Goal: Task Accomplishment & Management: Manage account settings

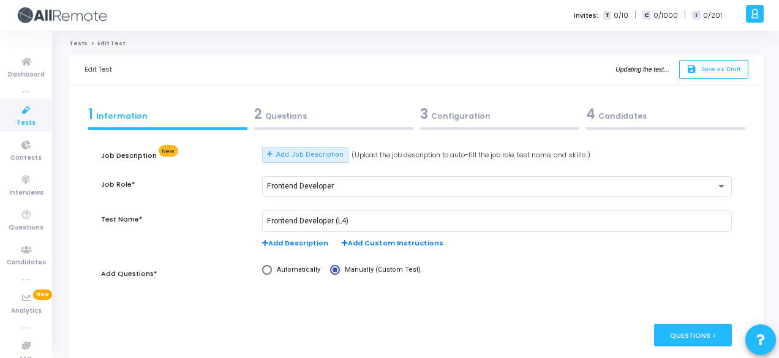
click at [310, 105] on div "2 Questions" at bounding box center [333, 114] width 159 height 20
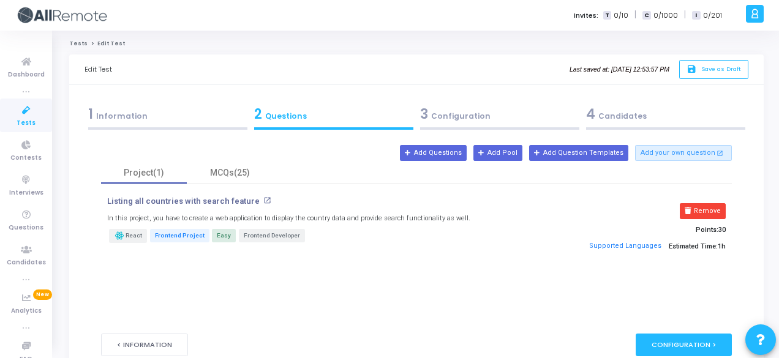
click at [521, 115] on div "3 Configuration" at bounding box center [499, 114] width 159 height 20
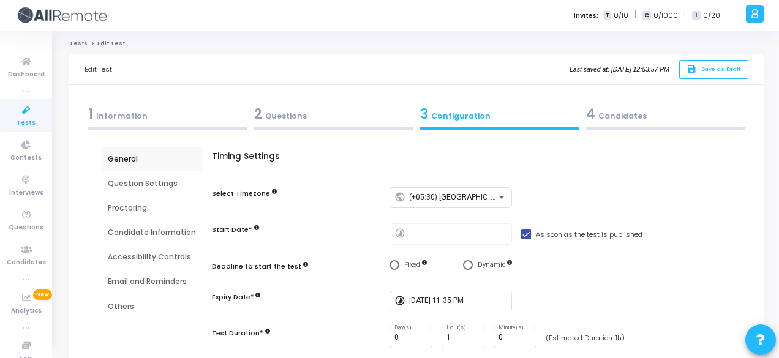
click at [667, 117] on div "4 Candidates" at bounding box center [665, 114] width 159 height 20
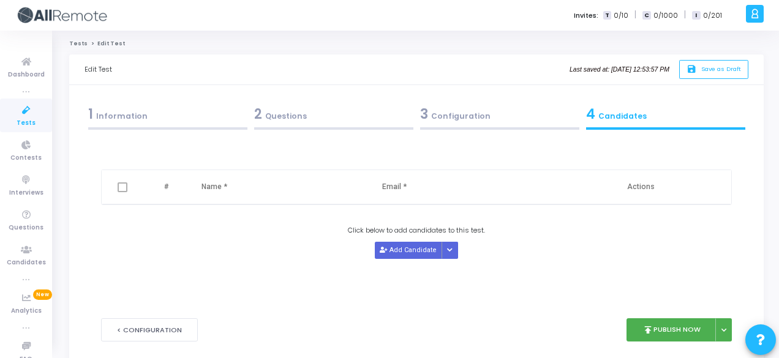
click at [31, 119] on span "Tests" at bounding box center [26, 123] width 19 height 10
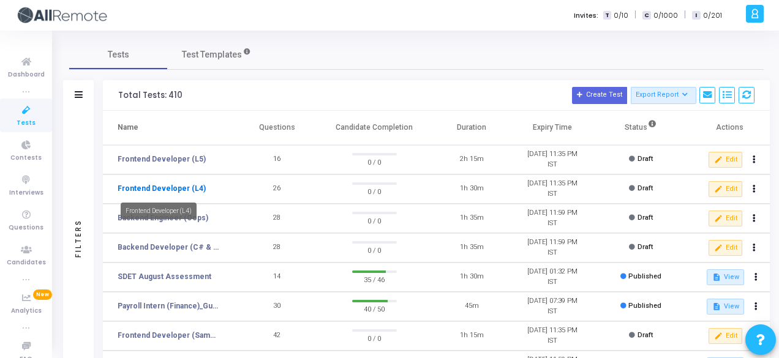
click at [190, 193] on link "Frontend Developer (L4)" at bounding box center [162, 188] width 88 height 11
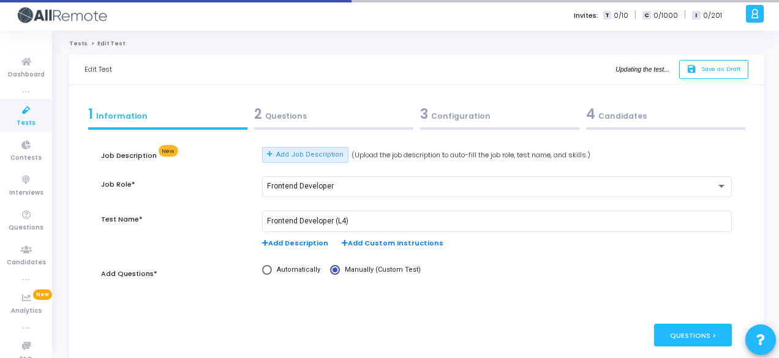
click at [635, 115] on div "4 Candidates" at bounding box center [665, 114] width 159 height 20
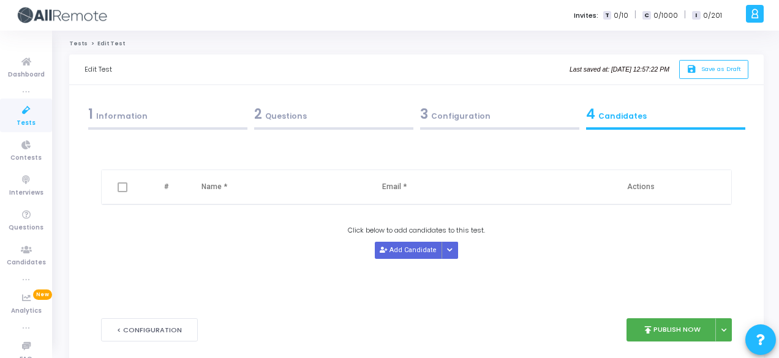
click at [456, 118] on div "3 Configuration" at bounding box center [499, 114] width 159 height 20
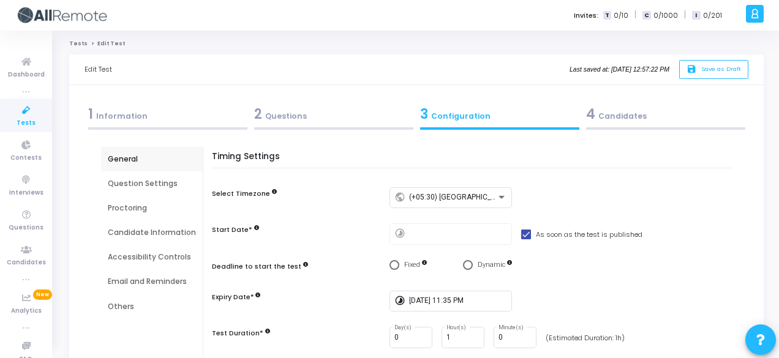
click at [606, 121] on div "4 Candidates" at bounding box center [665, 114] width 159 height 20
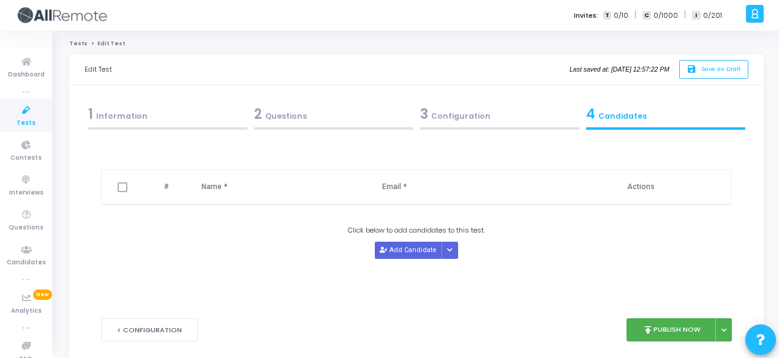
click at [266, 124] on div "2 Questions" at bounding box center [334, 116] width 166 height 33
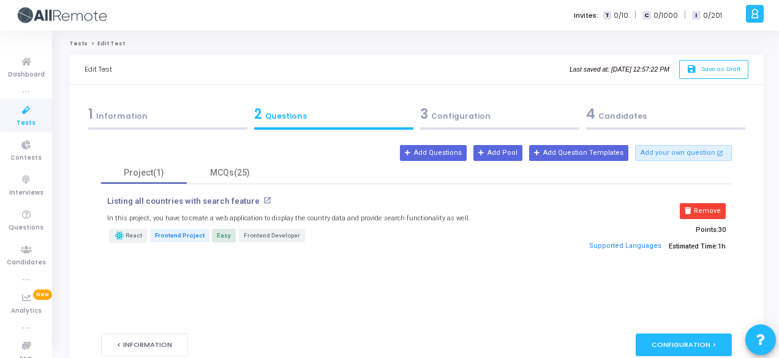
click at [138, 107] on div "1 Information" at bounding box center [167, 114] width 159 height 20
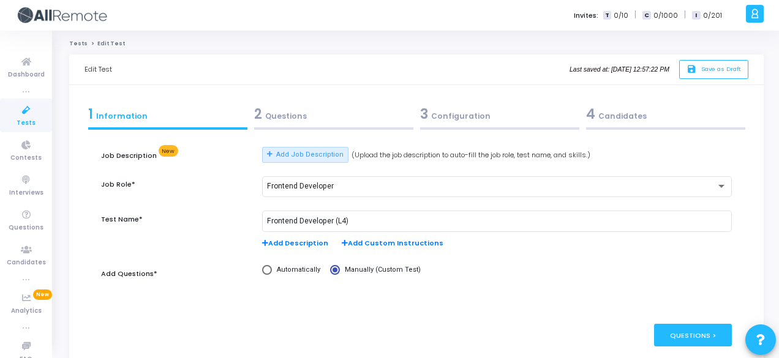
click at [656, 120] on div "4 Candidates" at bounding box center [665, 114] width 159 height 20
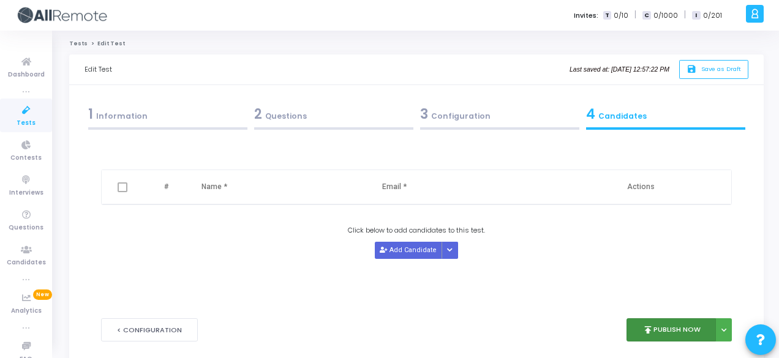
click at [684, 328] on button "publish Publish Now" at bounding box center [672, 331] width 90 height 24
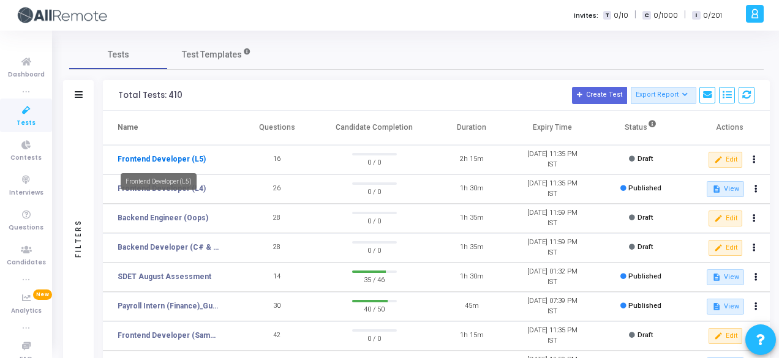
click at [166, 160] on link "Frontend Developer (L5)" at bounding box center [162, 159] width 88 height 11
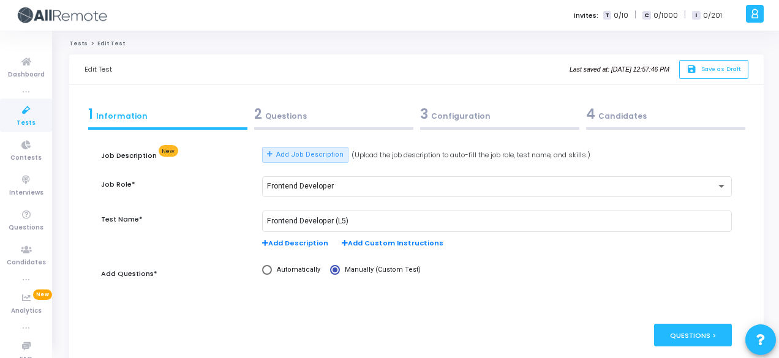
click at [626, 119] on div "4 Candidates" at bounding box center [665, 114] width 159 height 20
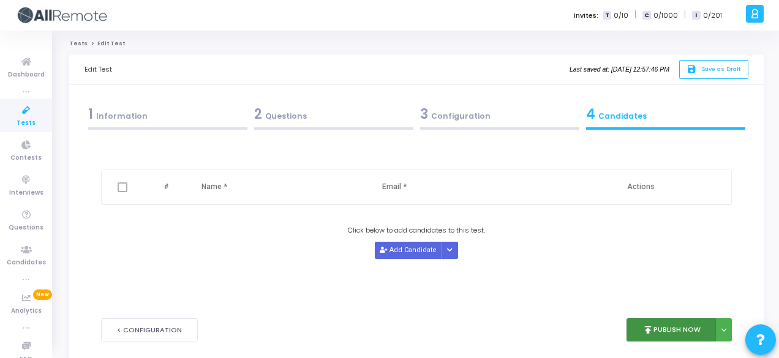
click at [684, 327] on button "publish Publish Now" at bounding box center [672, 331] width 90 height 24
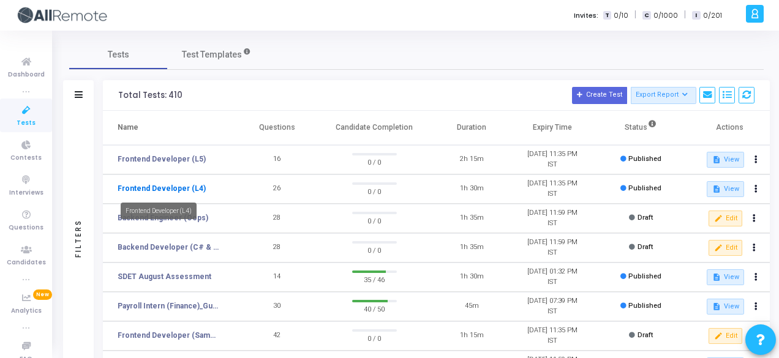
click at [184, 190] on link "Frontend Developer (L4)" at bounding box center [162, 188] width 88 height 11
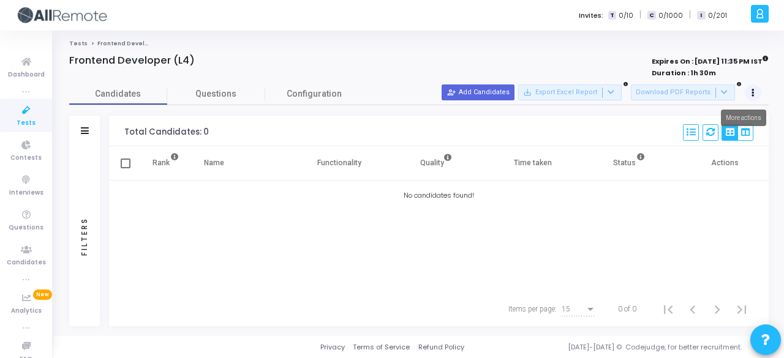
click at [749, 87] on button at bounding box center [753, 93] width 17 height 17
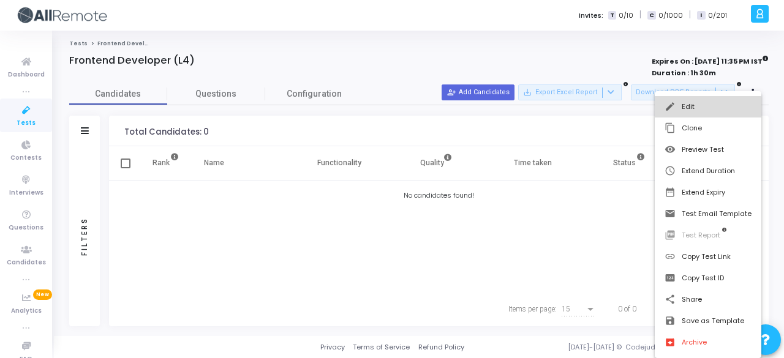
click at [699, 110] on button "edit Edit" at bounding box center [708, 106] width 107 height 21
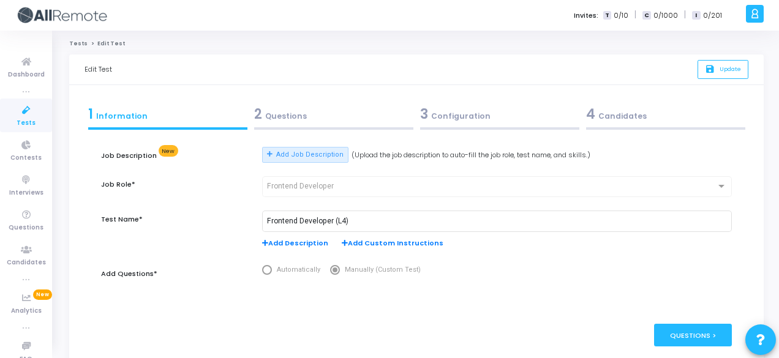
click at [501, 123] on div "3 Configuration" at bounding box center [499, 114] width 159 height 20
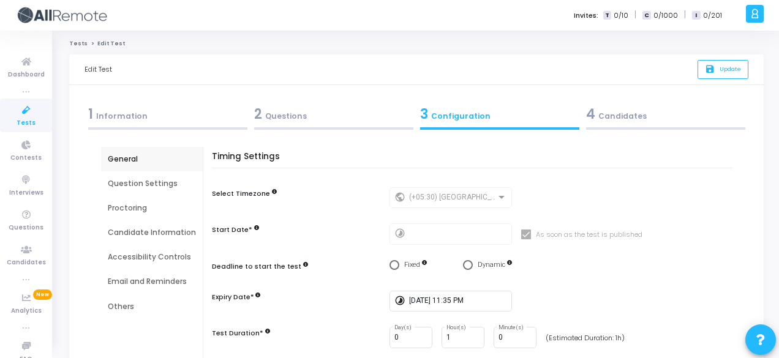
click at [622, 119] on div "4 Candidates" at bounding box center [665, 114] width 159 height 20
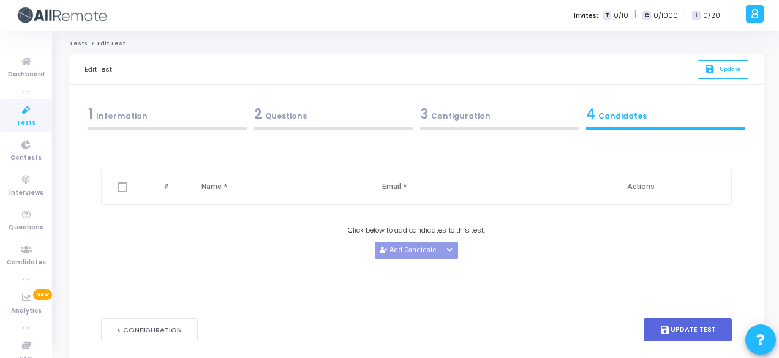
click at [477, 106] on div "3 Configuration" at bounding box center [499, 114] width 159 height 20
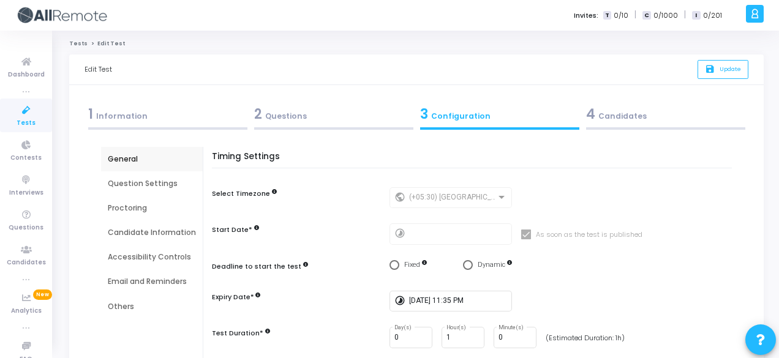
click at [276, 113] on div "2 Questions" at bounding box center [333, 114] width 159 height 20
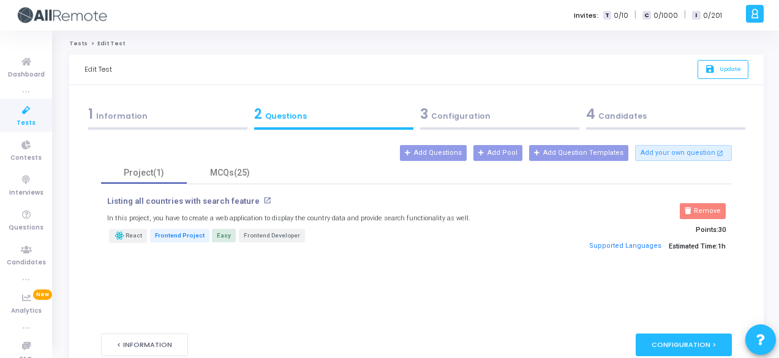
click at [689, 111] on div "4 Candidates" at bounding box center [665, 114] width 159 height 20
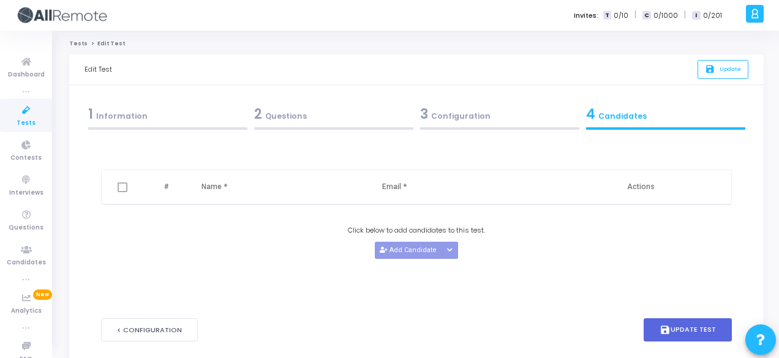
click at [509, 111] on div "3 Configuration" at bounding box center [499, 114] width 159 height 20
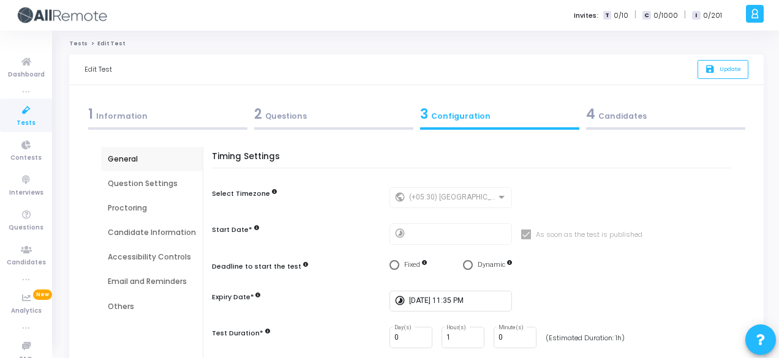
click at [328, 119] on div "2 Questions" at bounding box center [333, 114] width 159 height 20
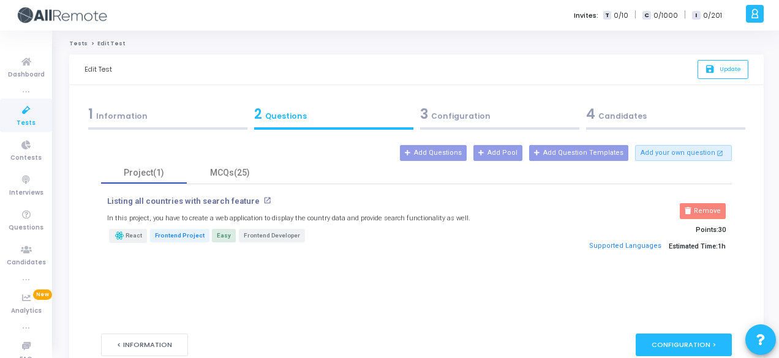
click at [154, 113] on div "1 Information" at bounding box center [167, 114] width 159 height 20
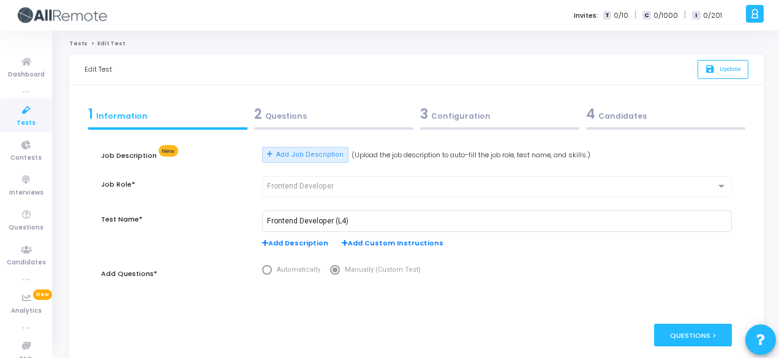
click at [355, 101] on div "2 Questions" at bounding box center [334, 116] width 166 height 33
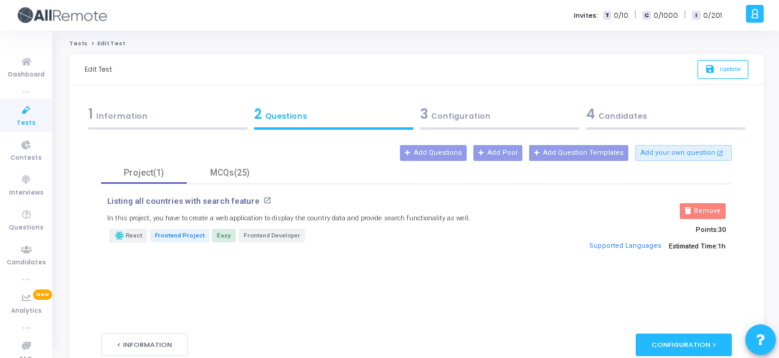
click at [460, 113] on div "3 Configuration" at bounding box center [499, 114] width 159 height 20
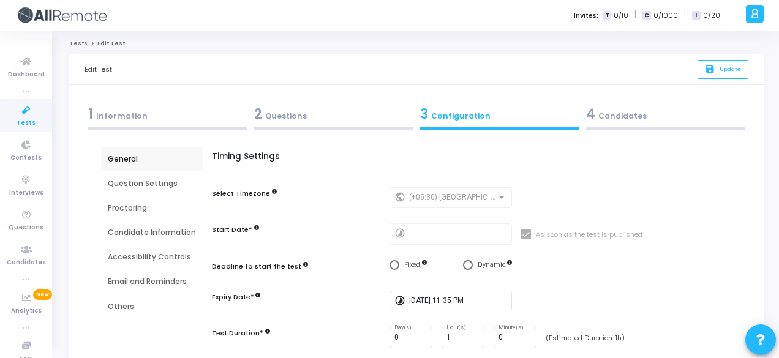
click at [665, 115] on div "4 Candidates" at bounding box center [665, 114] width 159 height 20
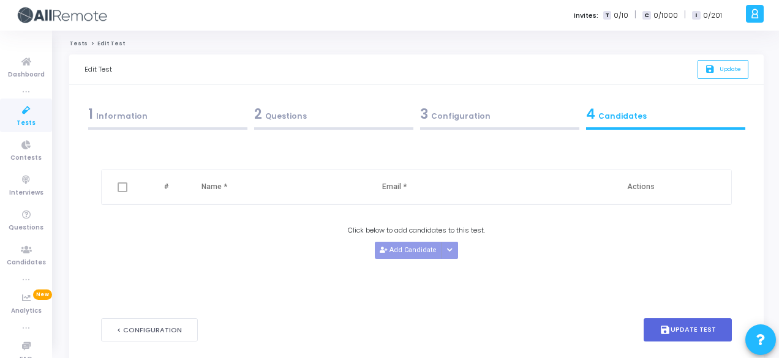
scroll to position [60, 0]
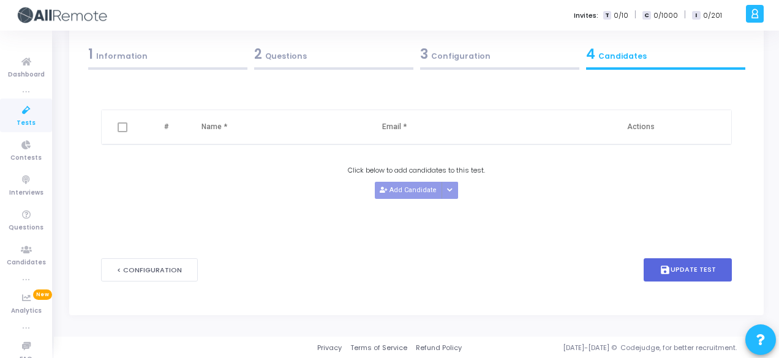
click at [500, 61] on div "3 Configuration" at bounding box center [499, 54] width 159 height 20
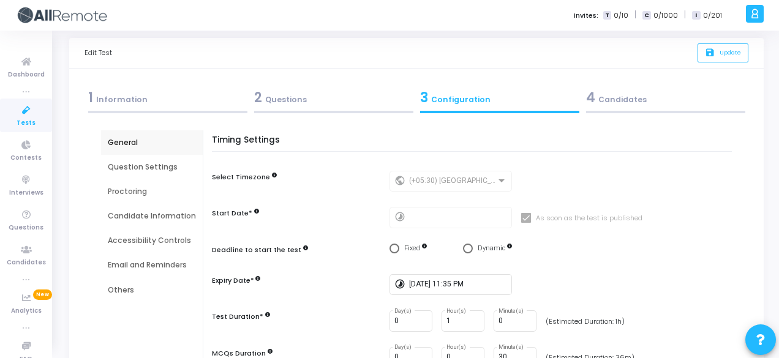
scroll to position [15, 0]
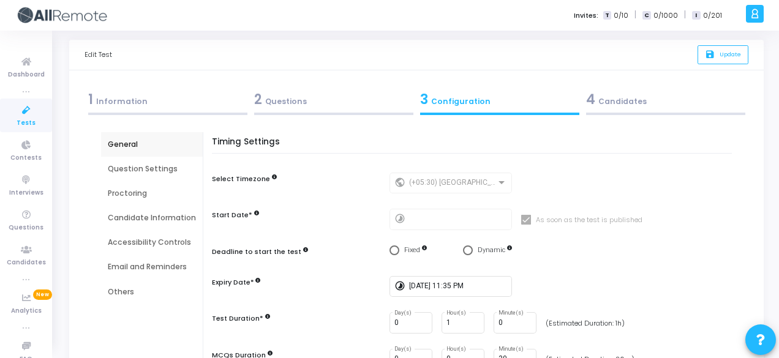
click at [152, 172] on div "Question Settings" at bounding box center [152, 169] width 88 height 11
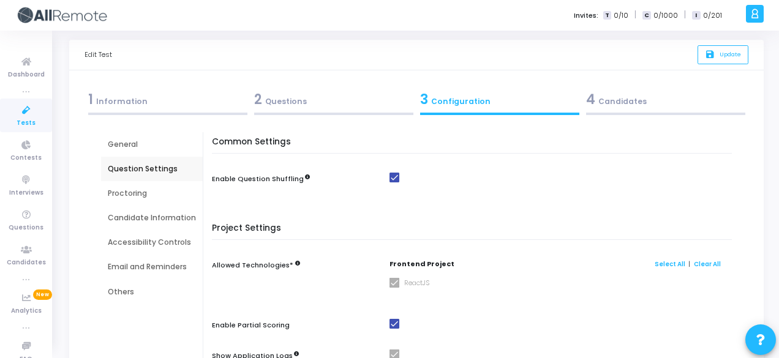
click at [167, 221] on div "Candidate Information" at bounding box center [152, 218] width 88 height 11
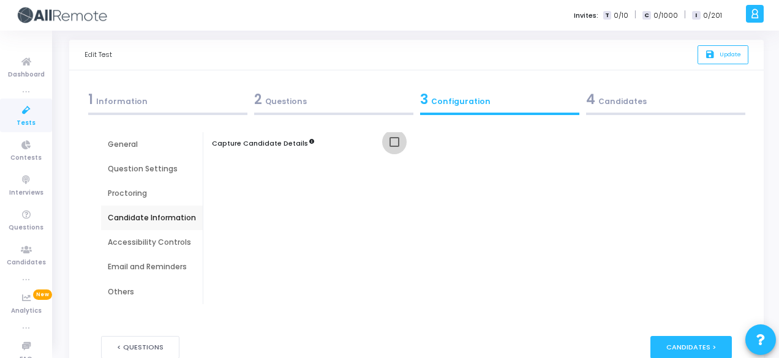
click at [392, 144] on span at bounding box center [395, 142] width 10 height 10
click at [394, 147] on input "checkbox" at bounding box center [394, 147] width 1 height 1
checkbox input "true"
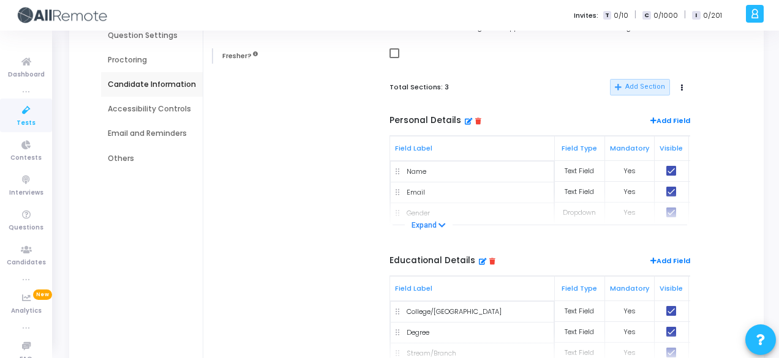
scroll to position [137, 0]
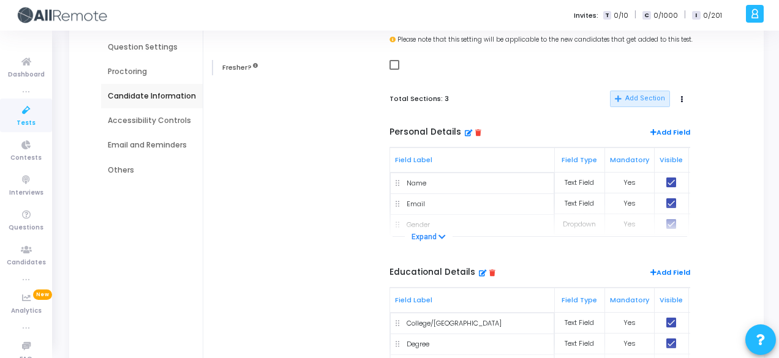
click at [155, 170] on div "Others" at bounding box center [152, 170] width 88 height 11
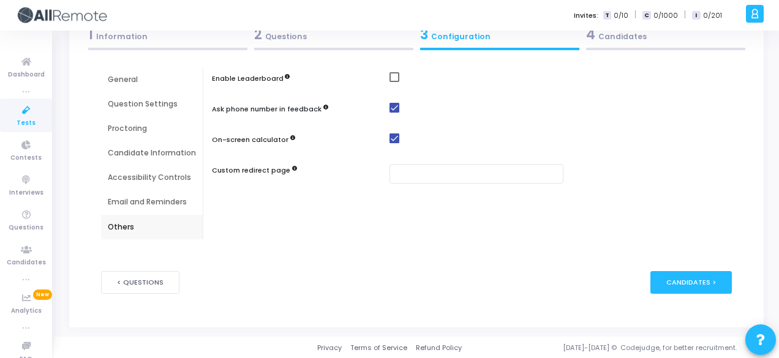
click at [156, 84] on div "General" at bounding box center [152, 79] width 88 height 11
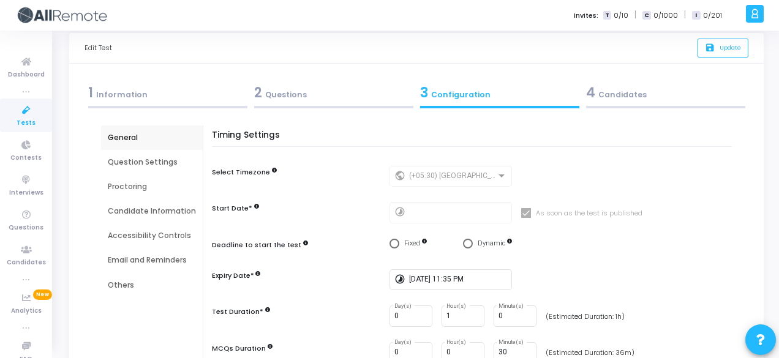
scroll to position [20, 0]
click at [148, 100] on div "1 Information" at bounding box center [167, 94] width 159 height 20
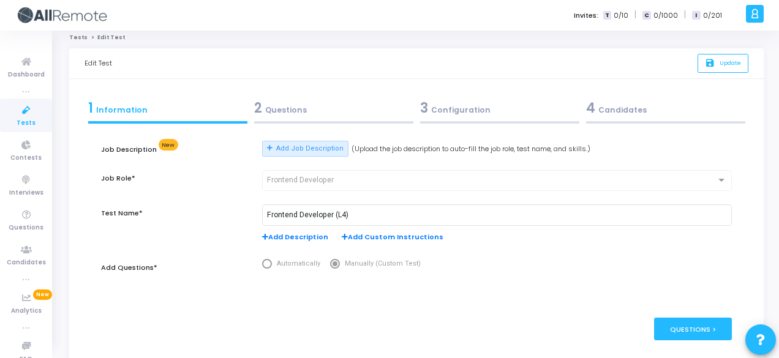
scroll to position [0, 0]
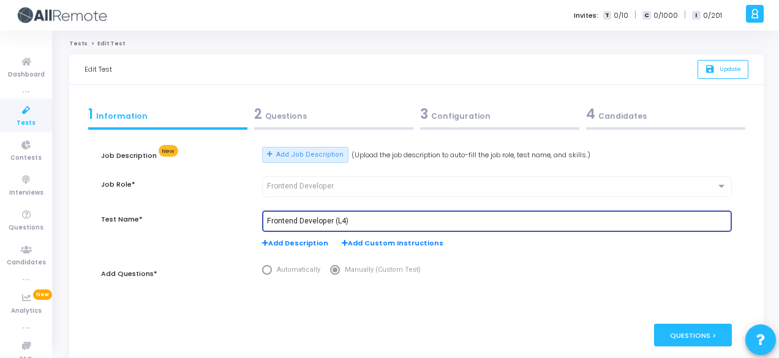
click at [331, 218] on input "Frontend Developer (L4)" at bounding box center [497, 221] width 460 height 9
type input "Frontend Engineer (L4)"
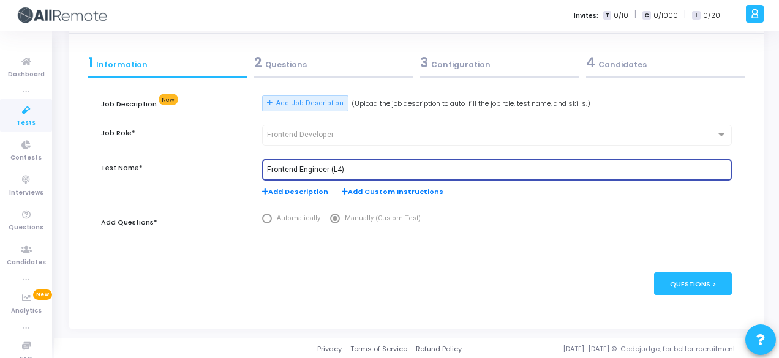
scroll to position [53, 0]
